Goal: Information Seeking & Learning: Learn about a topic

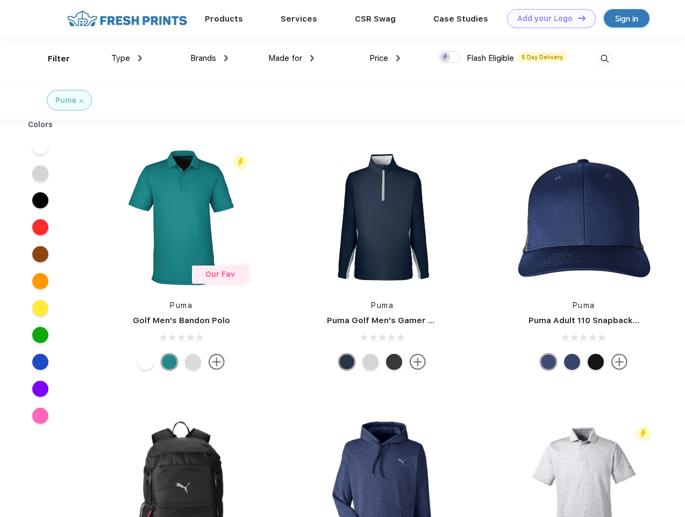
click at [548, 18] on link "Add your Logo Design Tool" at bounding box center [551, 18] width 89 height 19
click at [0, 0] on div "Design Tool" at bounding box center [0, 0] width 0 height 0
click at [577, 18] on link "Add your Logo Design Tool" at bounding box center [551, 18] width 89 height 19
click at [52, 59] on div "Filter" at bounding box center [59, 59] width 22 height 12
click at [127, 58] on span "Type" at bounding box center [120, 58] width 19 height 10
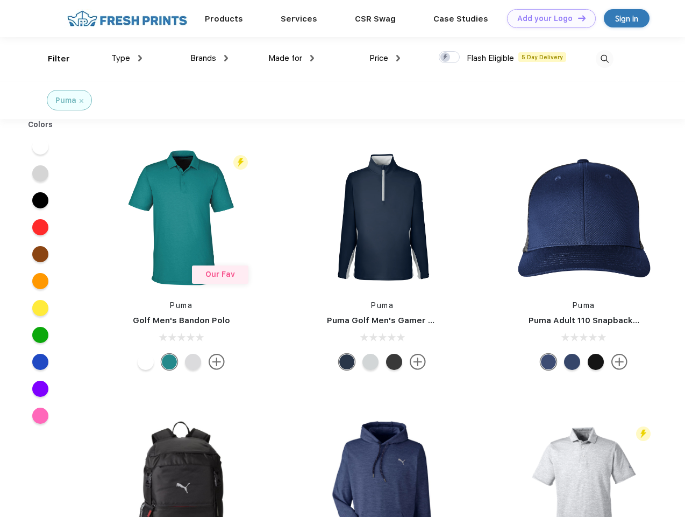
click at [209, 58] on span "Brands" at bounding box center [203, 58] width 26 height 10
click at [292, 58] on span "Made for" at bounding box center [285, 58] width 34 height 10
click at [385, 58] on span "Price" at bounding box center [379, 58] width 19 height 10
click at [450, 58] on div at bounding box center [449, 57] width 21 height 12
click at [446, 58] on input "checkbox" at bounding box center [442, 54] width 7 height 7
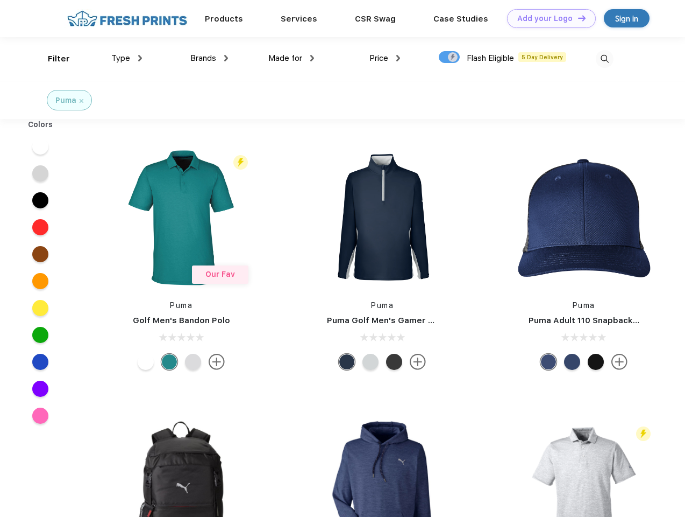
click at [605, 59] on img at bounding box center [605, 59] width 18 height 18
